Goal: Information Seeking & Learning: Learn about a topic

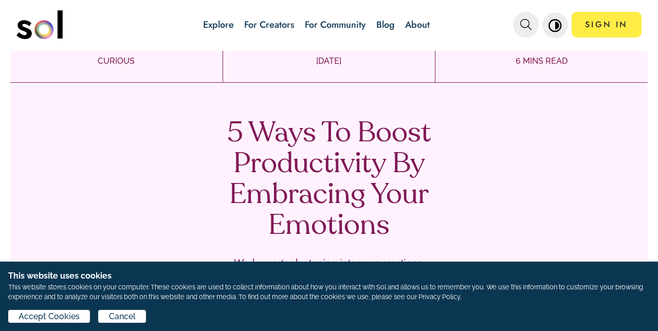
scroll to position [32, 0]
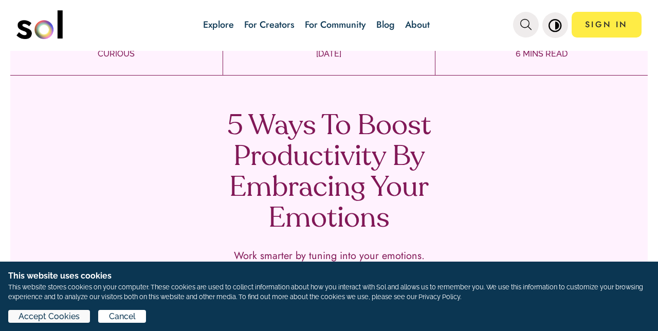
click at [53, 317] on span "Accept Cookies" at bounding box center [48, 316] width 61 height 12
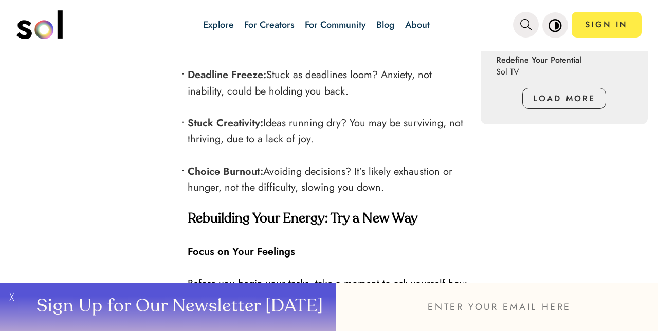
scroll to position [1094, 0]
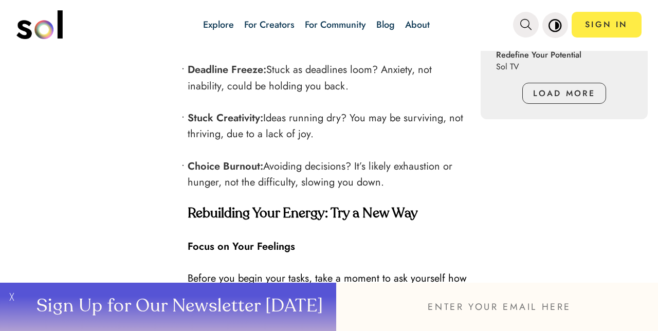
click at [322, 222] on p at bounding box center [329, 230] width 283 height 16
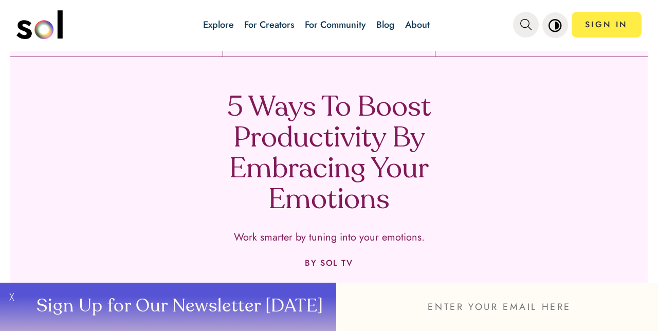
scroll to position [48, 0]
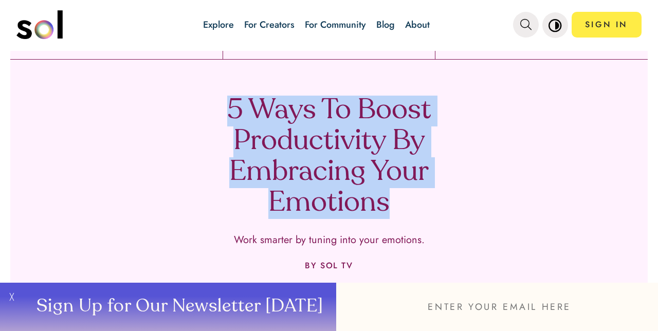
drag, startPoint x: 222, startPoint y: 89, endPoint x: 442, endPoint y: 236, distance: 264.4
click at [442, 236] on div "5 Ways To Boost Productivity By Embracing Your Emotions Work smarter by tuning …" at bounding box center [328, 205] width 637 height 290
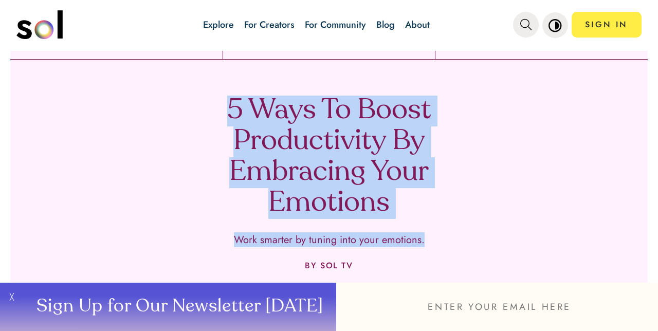
drag, startPoint x: 220, startPoint y: 100, endPoint x: 437, endPoint y: 265, distance: 272.8
click at [437, 265] on div "5 Ways To Boost Productivity By Embracing Your Emotions Work smarter by tuning …" at bounding box center [328, 205] width 637 height 290
copy div "5 Ways To Boost Productivity By Embracing Your Emotions Work smarter by tuning …"
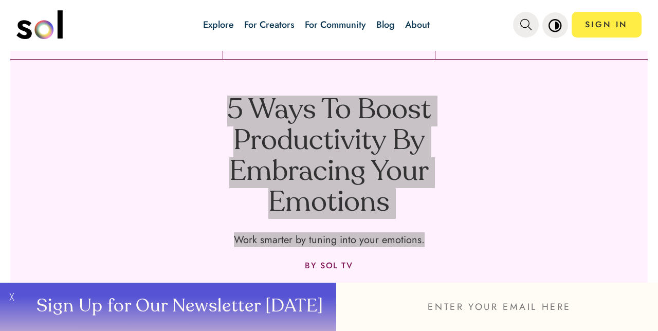
click at [72, 174] on div "5 Ways To Boost Productivity By Embracing Your Emotions Work smarter by tuning …" at bounding box center [328, 205] width 637 height 290
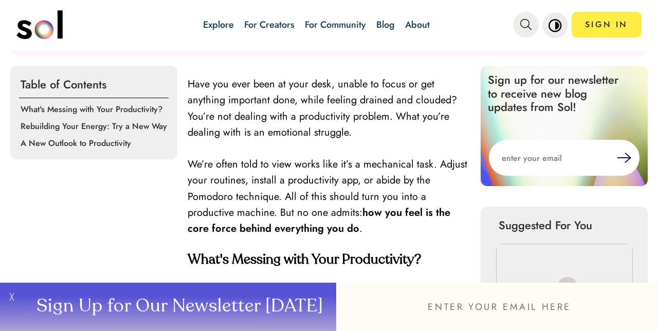
scroll to position [340, 0]
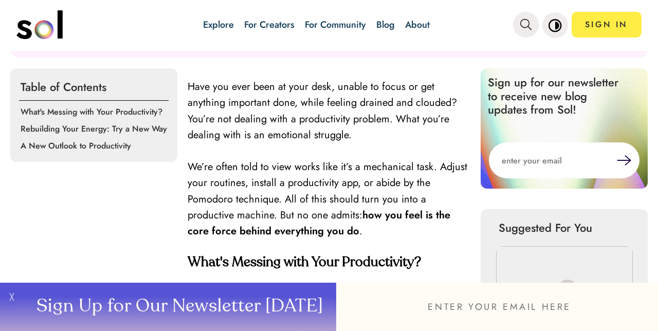
click at [18, 87] on div "Table of Contents What's Messing with Your Productivity? Rebuilding Your Energy…" at bounding box center [93, 114] width 167 height 93
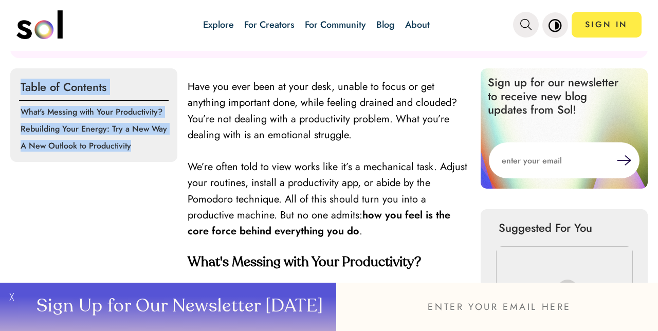
drag, startPoint x: 18, startPoint y: 86, endPoint x: 138, endPoint y: 154, distance: 137.3
click at [138, 154] on div "Table of Contents What's Messing with Your Productivity? Rebuilding Your Energy…" at bounding box center [93, 114] width 167 height 93
copy div "Table of Contents What's Messing with Your Productivity? Rebuilding Your Energy…"
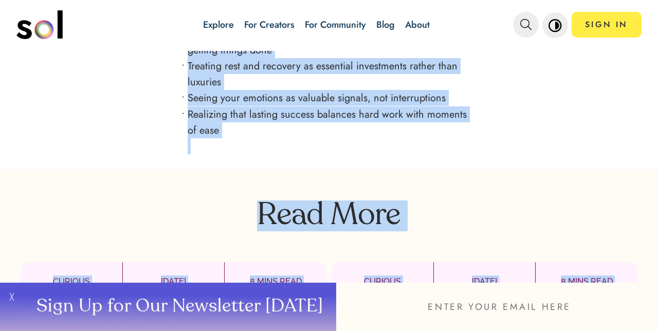
scroll to position [1854, 0]
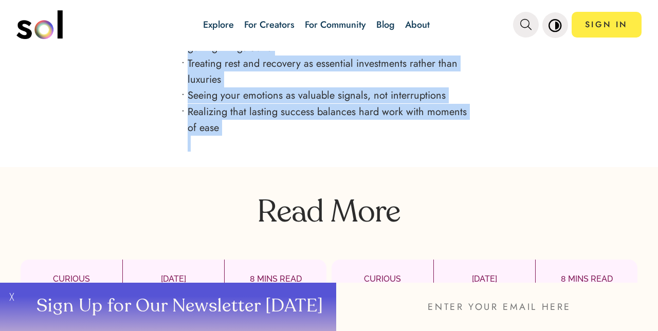
drag, startPoint x: 187, startPoint y: 85, endPoint x: 351, endPoint y: 147, distance: 175.8
copy div "Lore ips dolo sita co adip elit, seddoe te incid ut lab etdolore magnaaliq enim…"
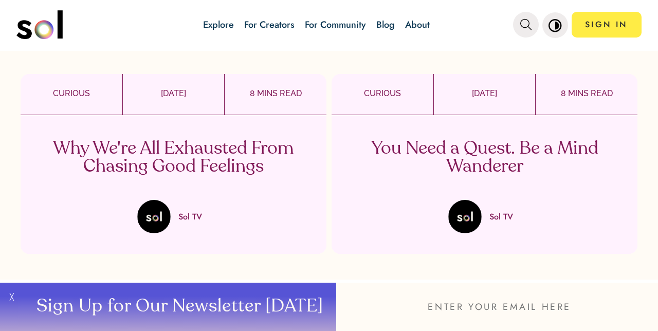
scroll to position [2045, 0]
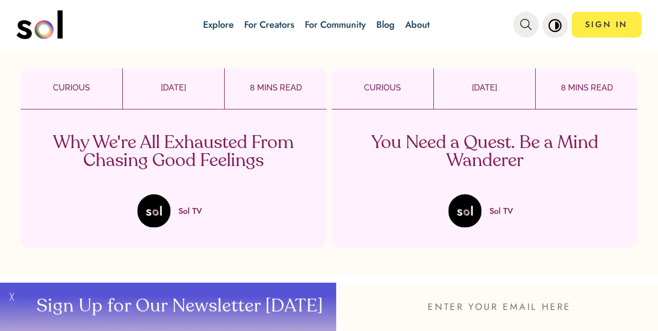
click at [196, 139] on p "Why We're All Exhausted From Chasing Good Feelings" at bounding box center [173, 152] width 303 height 36
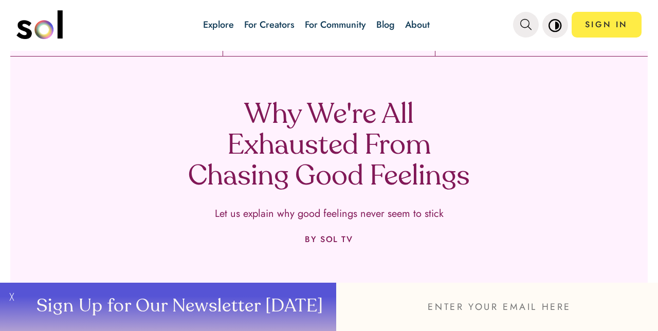
scroll to position [36, 0]
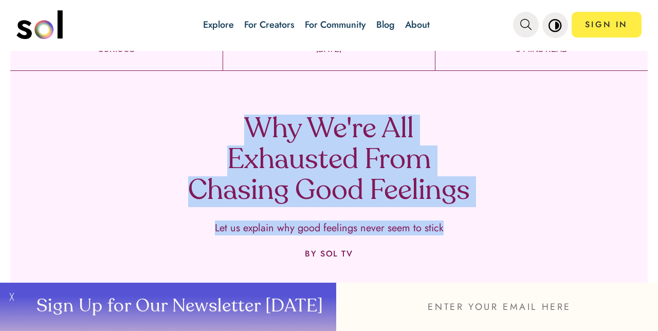
drag, startPoint x: 240, startPoint y: 114, endPoint x: 463, endPoint y: 237, distance: 254.8
click at [463, 237] on div "Why We're All Exhausted From Chasing Good Feelings Let us explain why good feel…" at bounding box center [328, 208] width 637 height 259
copy div "Why We're All Exhausted From Chasing Good Feelings Let us explain why good feel…"
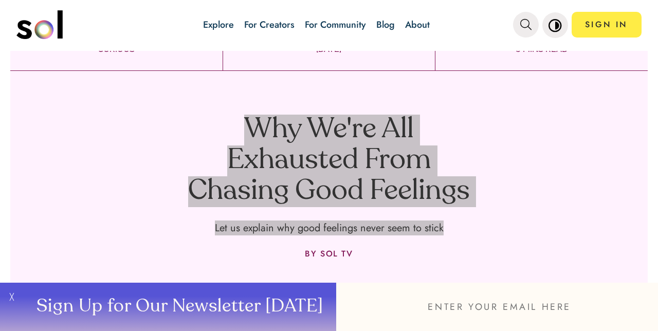
click at [56, 169] on div "Why We're All Exhausted From Chasing Good Feelings Let us explain why good feel…" at bounding box center [328, 208] width 637 height 259
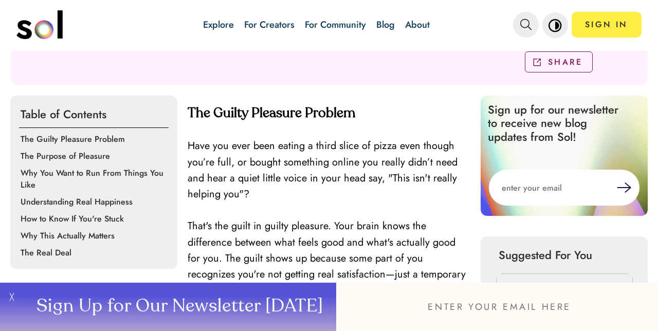
scroll to position [293, 0]
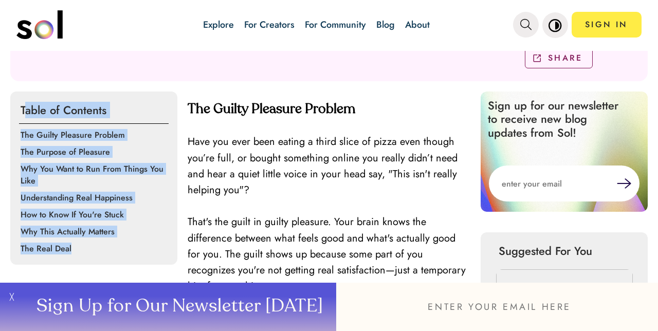
drag, startPoint x: 24, startPoint y: 106, endPoint x: 110, endPoint y: 256, distance: 173.1
click at [110, 256] on div "Table of Contents The Guilty Pleasure Problem The Purpose of Pleasure Why You W…" at bounding box center [93, 177] width 167 height 173
click at [108, 255] on div "Table of Contents The Guilty Pleasure Problem The Purpose of Pleasure Why You W…" at bounding box center [93, 177] width 167 height 173
drag, startPoint x: 21, startPoint y: 104, endPoint x: 135, endPoint y: 249, distance: 184.7
click at [135, 249] on div "Table of Contents The Guilty Pleasure Problem The Purpose of Pleasure Why You W…" at bounding box center [93, 177] width 167 height 173
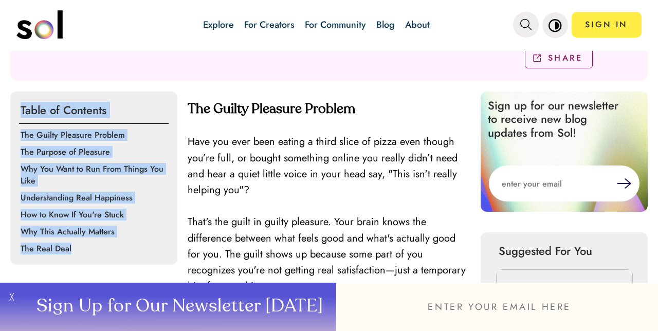
copy div "Table of Contents The Guilty Pleasure Problem The Purpose of Pleasure Why You W…"
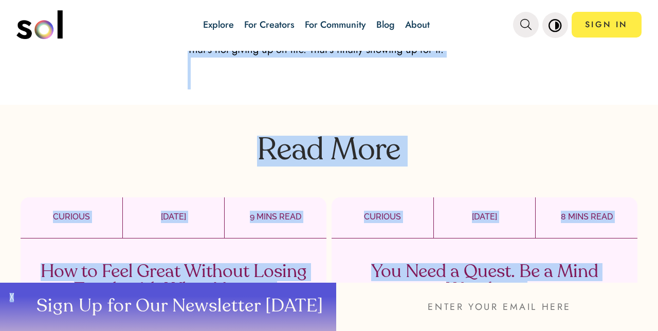
scroll to position [2335, 0]
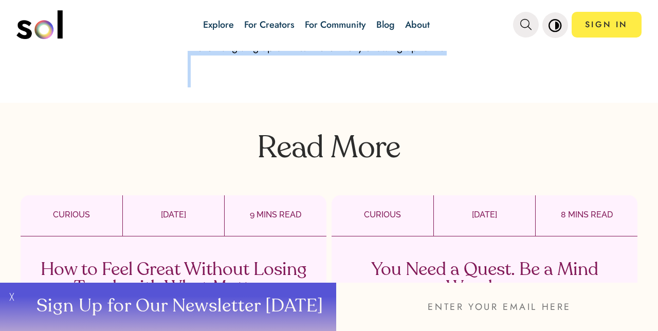
drag, startPoint x: 189, startPoint y: 73, endPoint x: 444, endPoint y: 81, distance: 255.4
copy div "Lor Ipsumd Sitametc Adipisc Elit sed doei temp incidi u labor etdol ma aliqu en…"
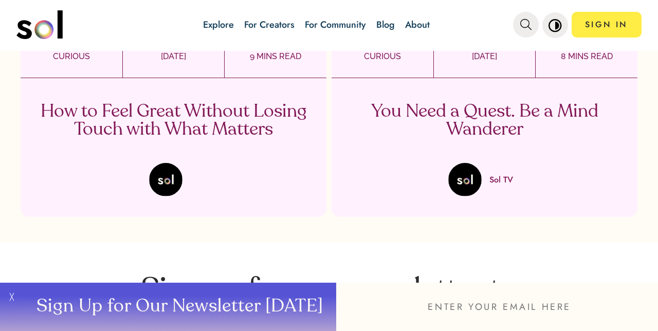
scroll to position [2495, 0]
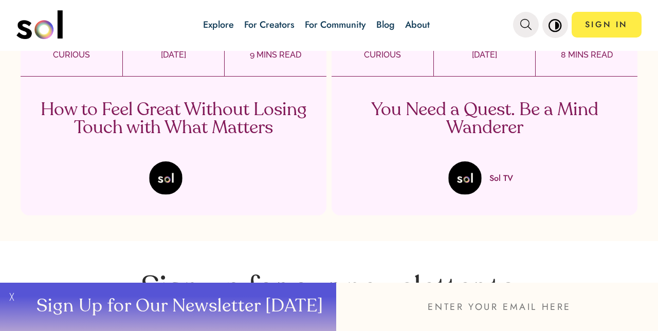
click at [184, 101] on p "How to Feel Great Without Losing Touch with What Matters" at bounding box center [173, 119] width 303 height 36
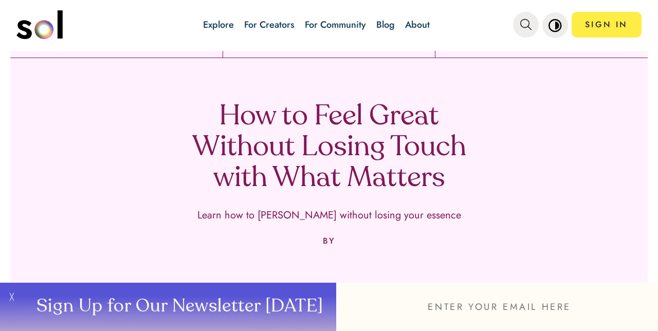
scroll to position [50, 0]
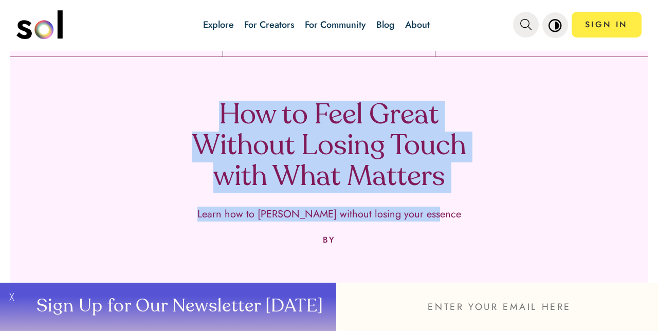
drag, startPoint x: 218, startPoint y: 103, endPoint x: 438, endPoint y: 226, distance: 251.4
click at [437, 225] on div "How to Feel Great Without Losing Touch with What Matters Learn how to [PERSON_N…" at bounding box center [328, 194] width 637 height 259
copy div "How to Feel Great Without Losing Touch with What Matters Learn how to [PERSON_N…"
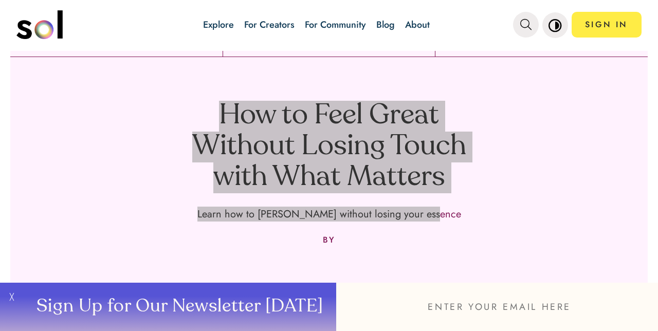
drag, startPoint x: 629, startPoint y: 200, endPoint x: 34, endPoint y: 129, distance: 599.1
click at [34, 129] on div "How to Feel Great Without Losing Touch with What Matters Learn how to [PERSON_N…" at bounding box center [328, 194] width 637 height 259
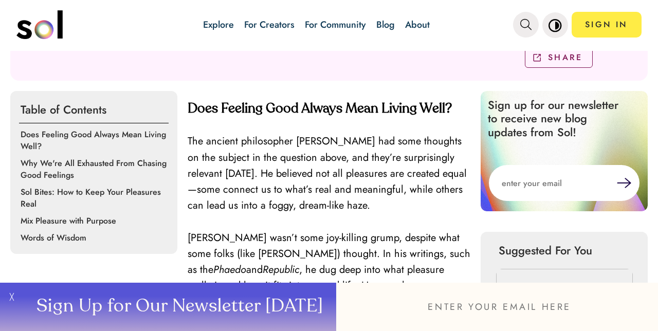
scroll to position [295, 0]
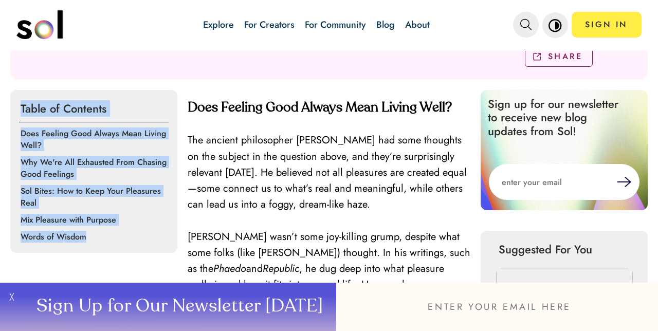
drag, startPoint x: 22, startPoint y: 106, endPoint x: 125, endPoint y: 241, distance: 170.2
click at [125, 241] on div "Table of Contents Does Feeling Good Always Mean Living Well? Why We're All Exha…" at bounding box center [93, 171] width 167 height 163
copy div "Table of Contents Does Feeling Good Always Mean Living Well? Why We're All Exha…"
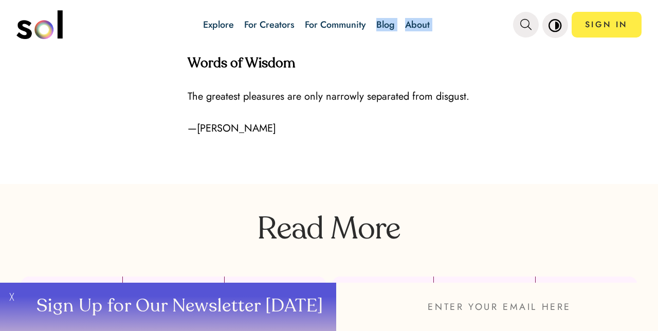
scroll to position [2520, 0]
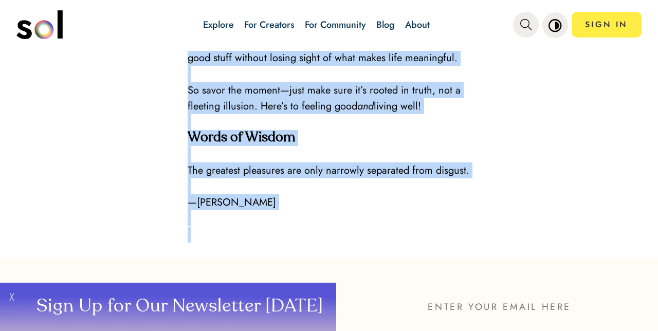
drag, startPoint x: 190, startPoint y: 89, endPoint x: 378, endPoint y: 200, distance: 218.3
copy div "Lore Ipsumdo Sita Consec Adip Elitse Doei? Tem incidid utlaboreetd Magna ali en…"
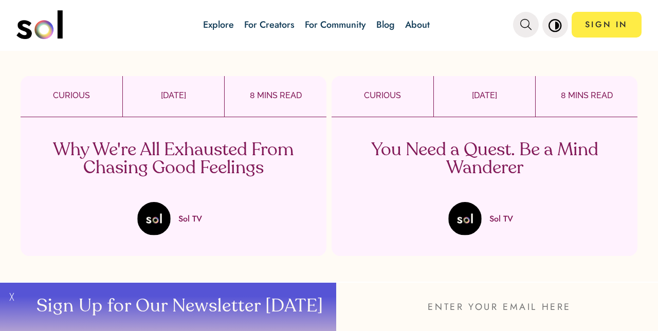
scroll to position [2774, 0]
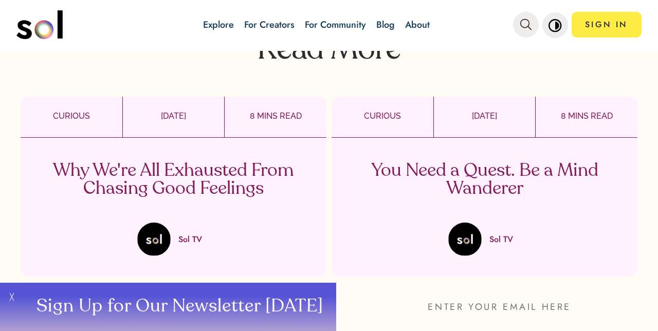
drag, startPoint x: 618, startPoint y: 185, endPoint x: 424, endPoint y: 145, distance: 197.7
click at [424, 162] on p "You Need a Quest. Be a Mind Wanderer" at bounding box center [484, 180] width 303 height 36
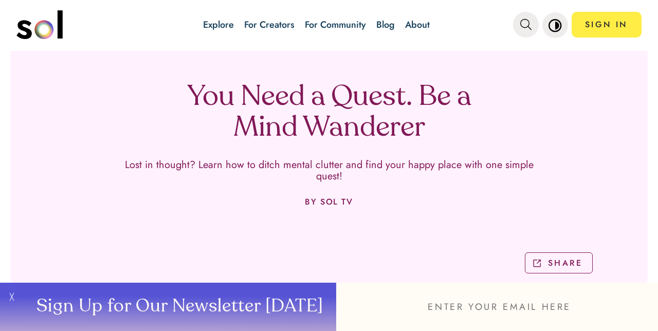
scroll to position [90, 0]
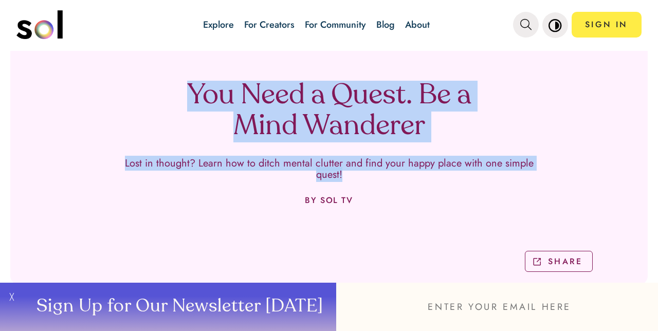
drag, startPoint x: 424, startPoint y: 145, endPoint x: 388, endPoint y: 174, distance: 45.7
click at [388, 174] on div "You Need a Quest. Be a Mind Wanderer Lost in thought? Learn how to ditch mental…" at bounding box center [328, 165] width 637 height 240
copy div "You Need a Quest. Be a Mind Wanderer Lost in thought? Learn how to ditch mental…"
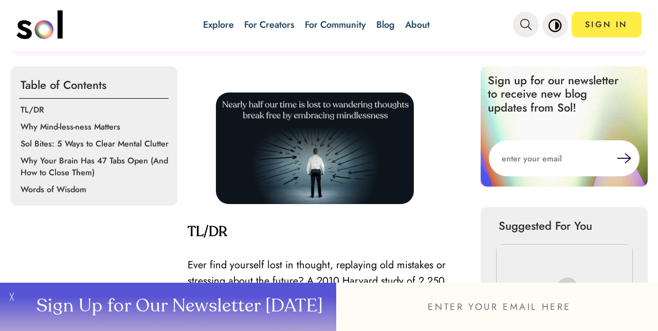
scroll to position [317, 0]
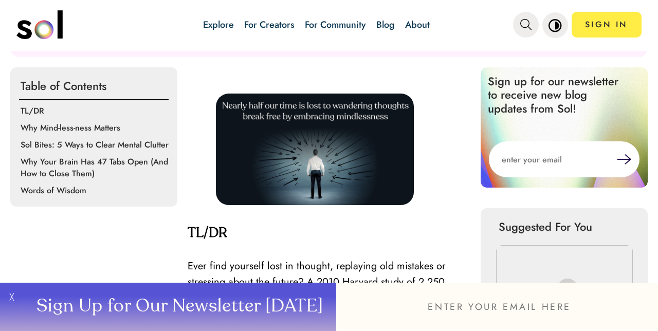
click at [244, 167] on img at bounding box center [315, 148] width 198 height 111
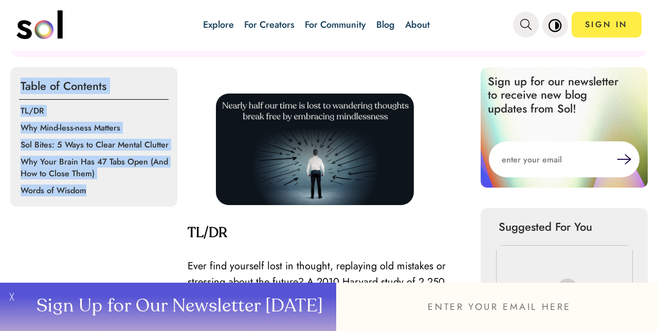
drag, startPoint x: 21, startPoint y: 82, endPoint x: 136, endPoint y: 188, distance: 156.7
click at [136, 188] on div "Table of Contents TL/DR Why Mind-less-ness Matters Sol Bites: 5 Ways to Clear M…" at bounding box center [93, 136] width 167 height 139
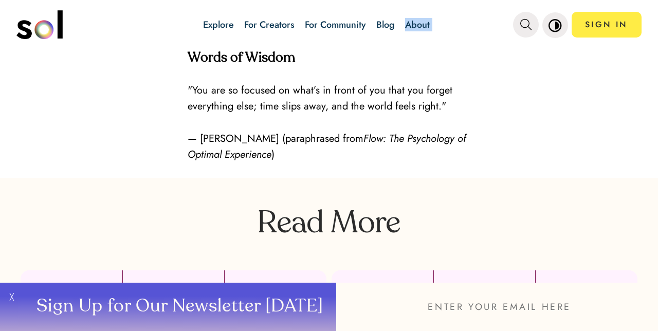
scroll to position [2193, 0]
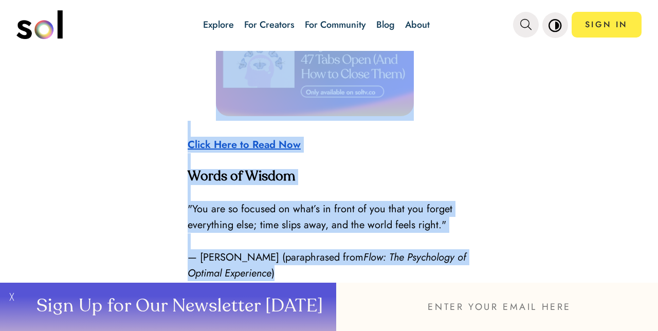
drag, startPoint x: 203, startPoint y: 82, endPoint x: 396, endPoint y: 233, distance: 244.8
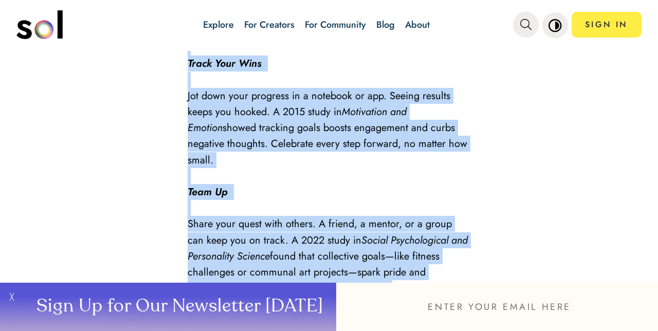
scroll to position [1579, 0]
